Goal: Task Accomplishment & Management: Use online tool/utility

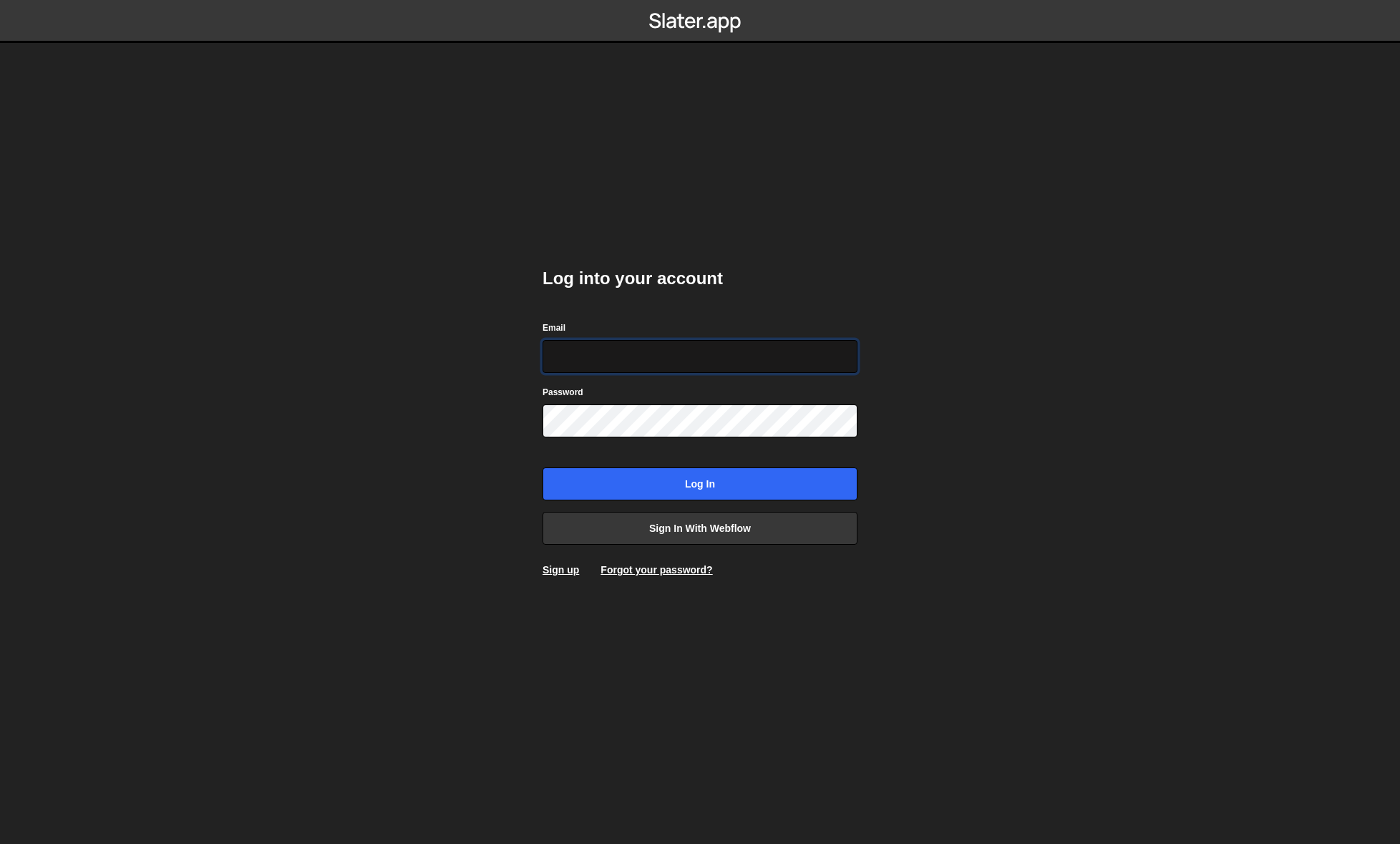
type input "[PERSON_NAME][EMAIL_ADDRESS][DOMAIN_NAME]"
click at [700, 484] on input "Log in" at bounding box center [700, 484] width 315 height 33
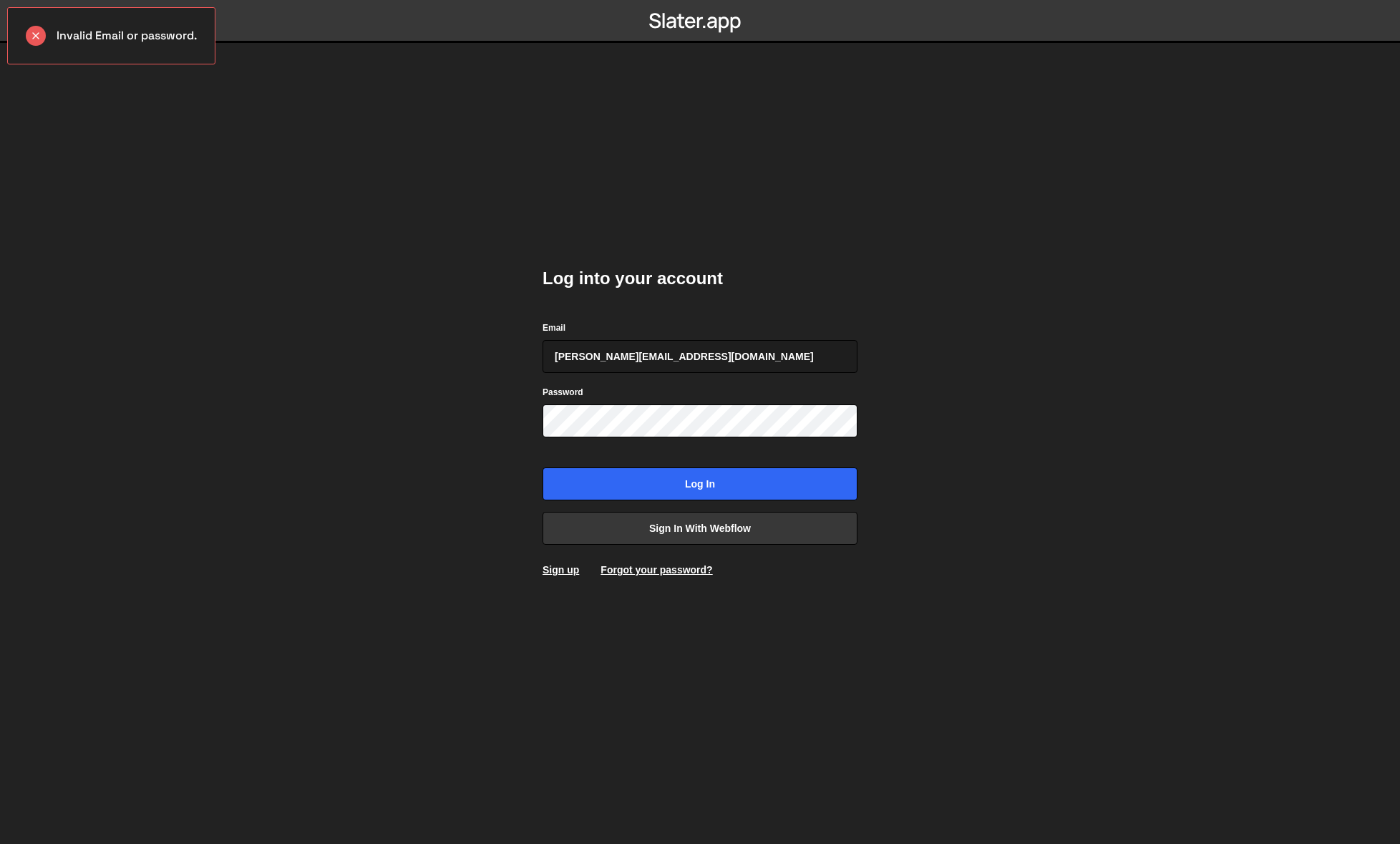
click at [986, 272] on body "Invalid Email or password. Log into your account Email [PERSON_NAME][EMAIL_ADDR…" at bounding box center [700, 422] width 1400 height 844
click at [710, 537] on link "Sign in with Webflow" at bounding box center [700, 529] width 315 height 33
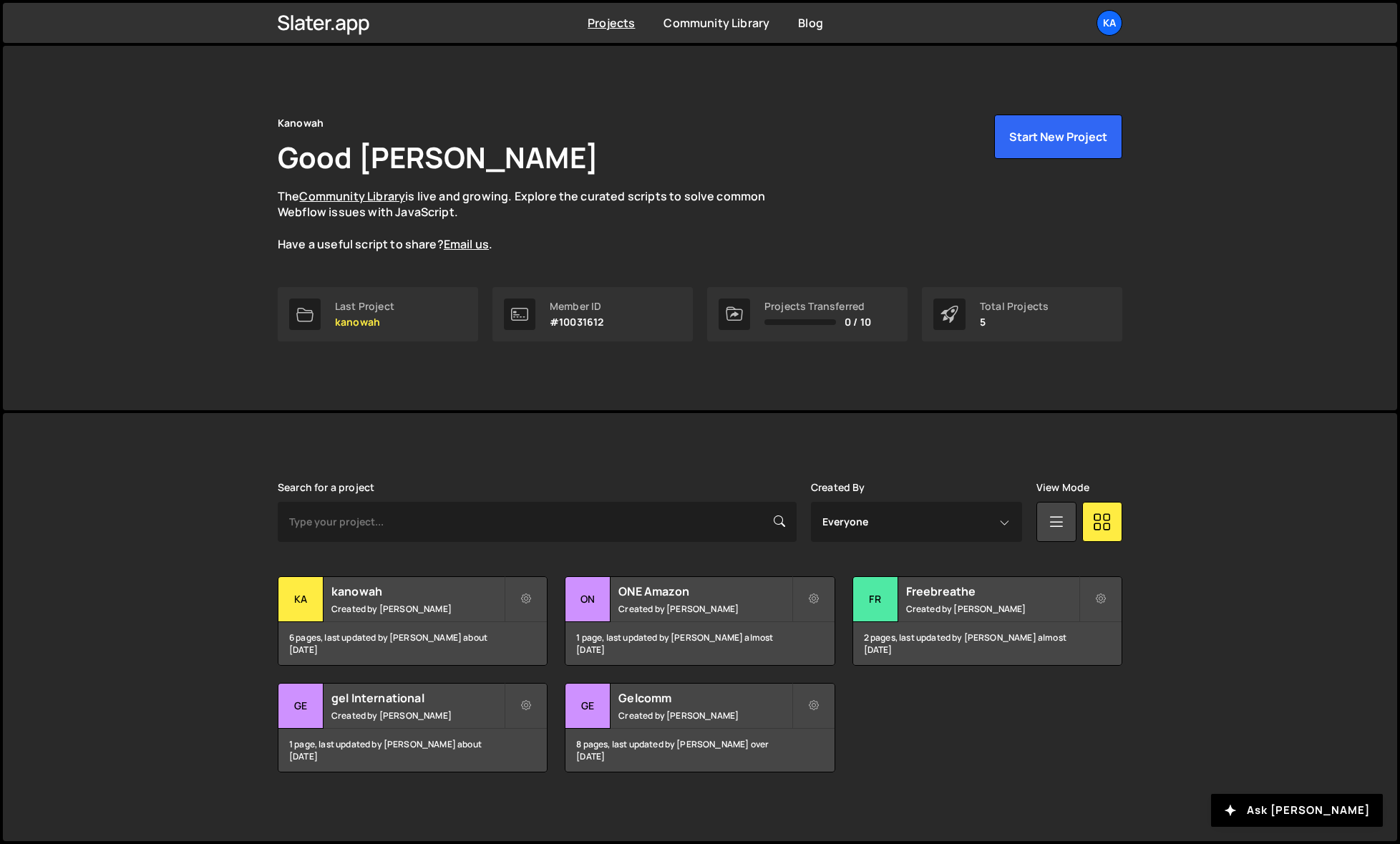
click at [1035, 718] on div "Transfer Project Edit Project Delete Project ka kanowah Created by Rick Aum 6 p…" at bounding box center [700, 674] width 844 height 196
click at [869, 722] on div "Transfer Project Edit Project Delete Project ka kanowah Created by Rick Aum 6 p…" at bounding box center [700, 674] width 844 height 196
click at [199, 756] on div "Slater is designed for desktop use. Please use a larger screen to access the fu…" at bounding box center [700, 627] width 1395 height 428
click at [212, 632] on div "Slater is designed for desktop use. Please use a larger screen to access the fu…" at bounding box center [700, 627] width 1395 height 428
click at [224, 727] on div "Slater is designed for desktop use. Please use a larger screen to access the fu…" at bounding box center [700, 627] width 1395 height 428
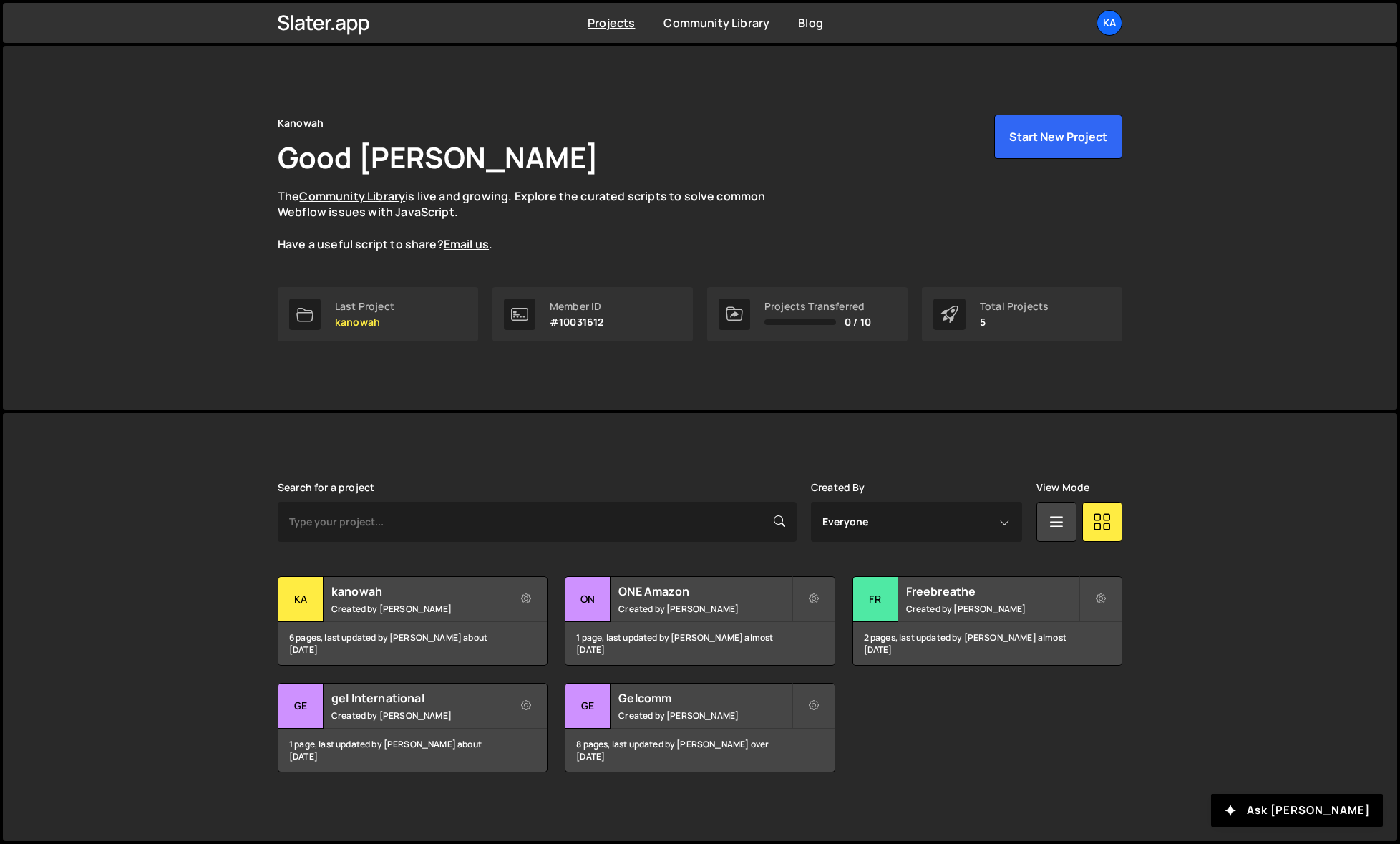
click at [239, 786] on div "Slater is designed for desktop use. Please use a larger screen to access the fu…" at bounding box center [700, 627] width 1395 height 428
click at [1272, 432] on div "Slater is designed for desktop use. Please use a larger screen to access the fu…" at bounding box center [700, 627] width 1395 height 428
click at [507, 433] on div "Slater is designed for desktop use. Please use a larger screen to access the fu…" at bounding box center [700, 627] width 888 height 428
